Goal: Check status: Check status

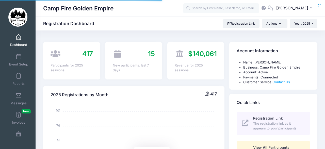
select select
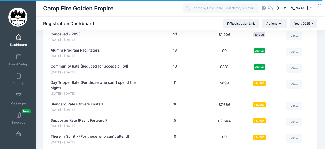
scroll to position [556, 0]
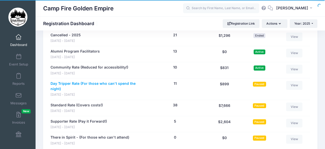
click at [74, 81] on link "Day Tripper Rate (For those who can't spend the night)" at bounding box center [96, 86] width 91 height 11
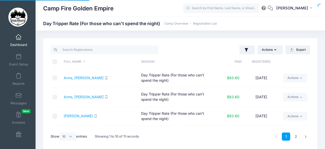
select select "10"
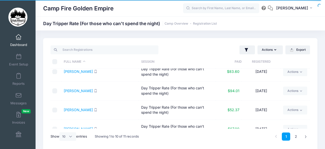
scroll to position [84, 0]
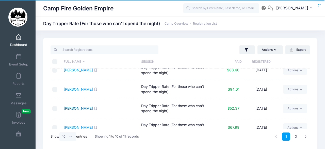
click at [76, 106] on link "[PERSON_NAME]" at bounding box center [78, 108] width 29 height 4
